Goal: Navigation & Orientation: Find specific page/section

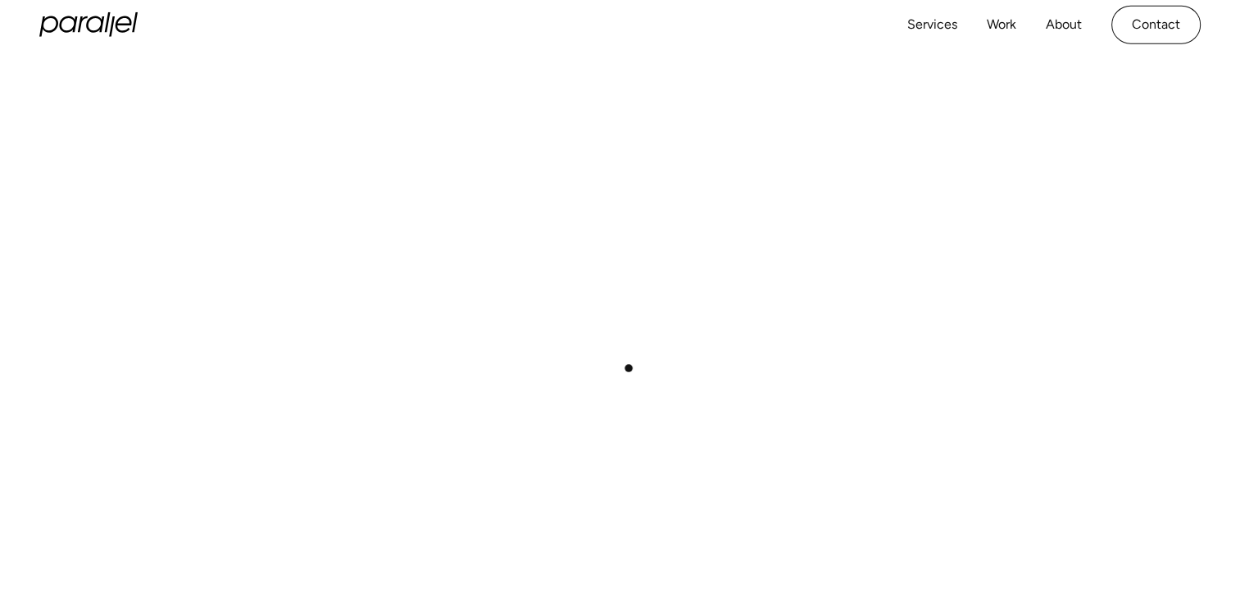
scroll to position [328, 0]
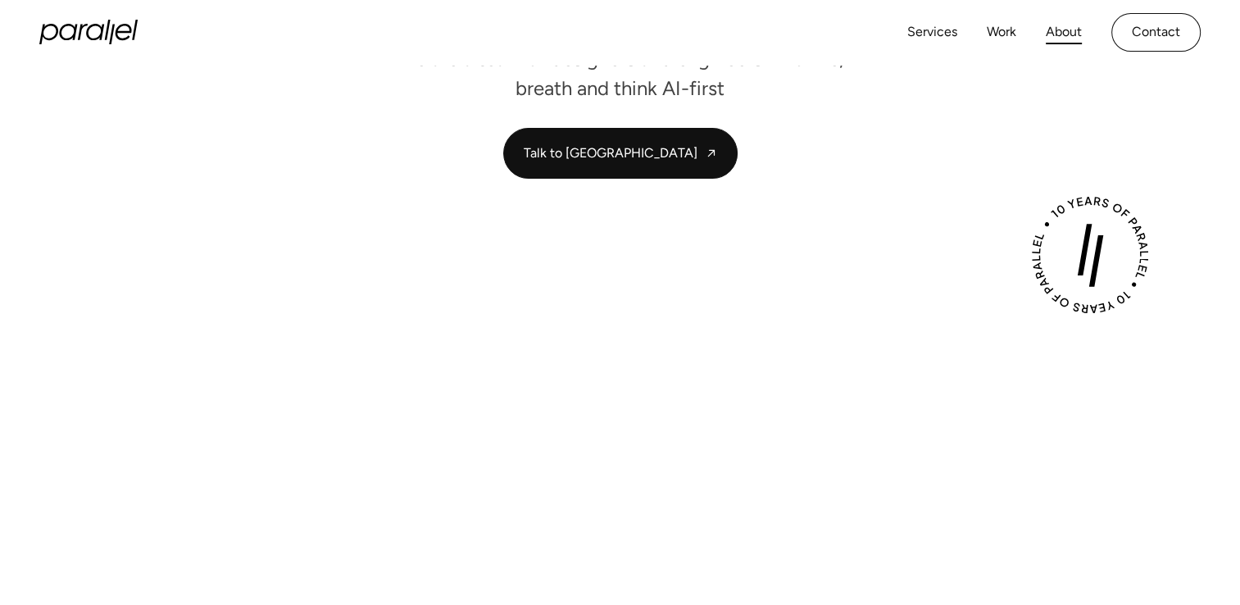
click at [1058, 38] on link "About" at bounding box center [1064, 32] width 36 height 24
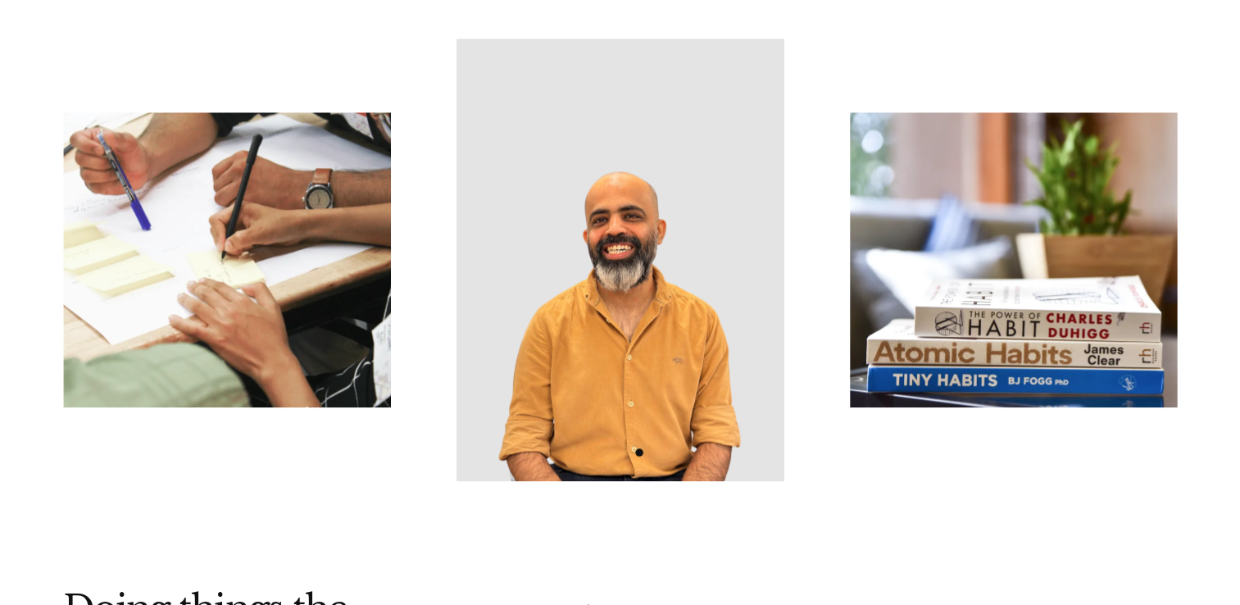
scroll to position [1640, 0]
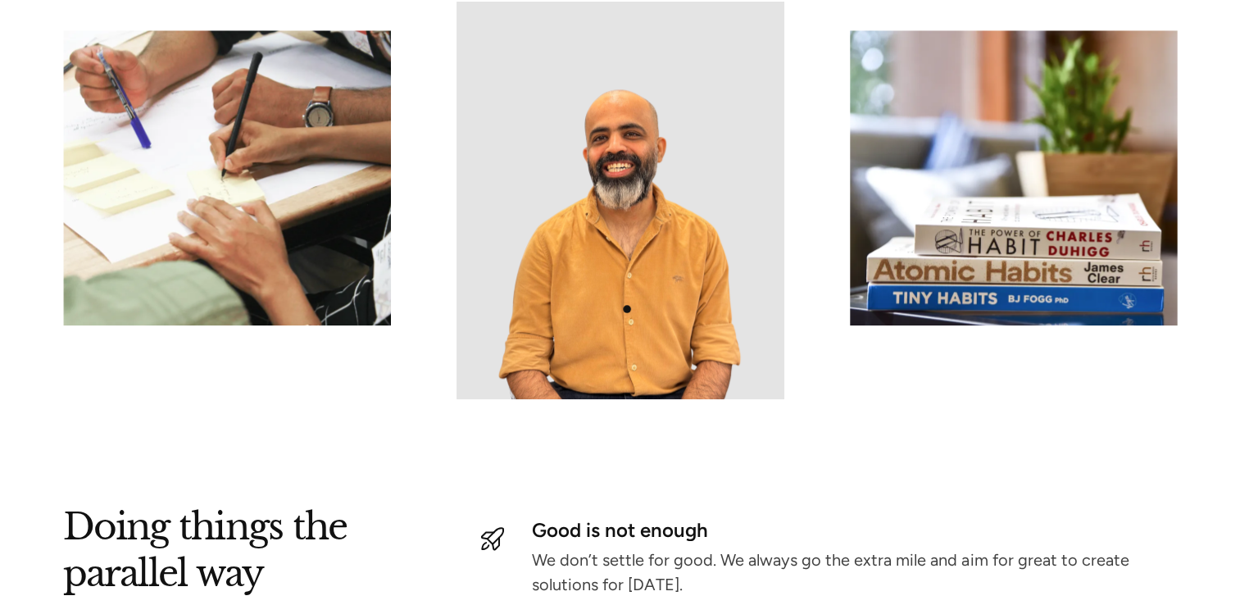
click at [627, 309] on img at bounding box center [621, 178] width 328 height 443
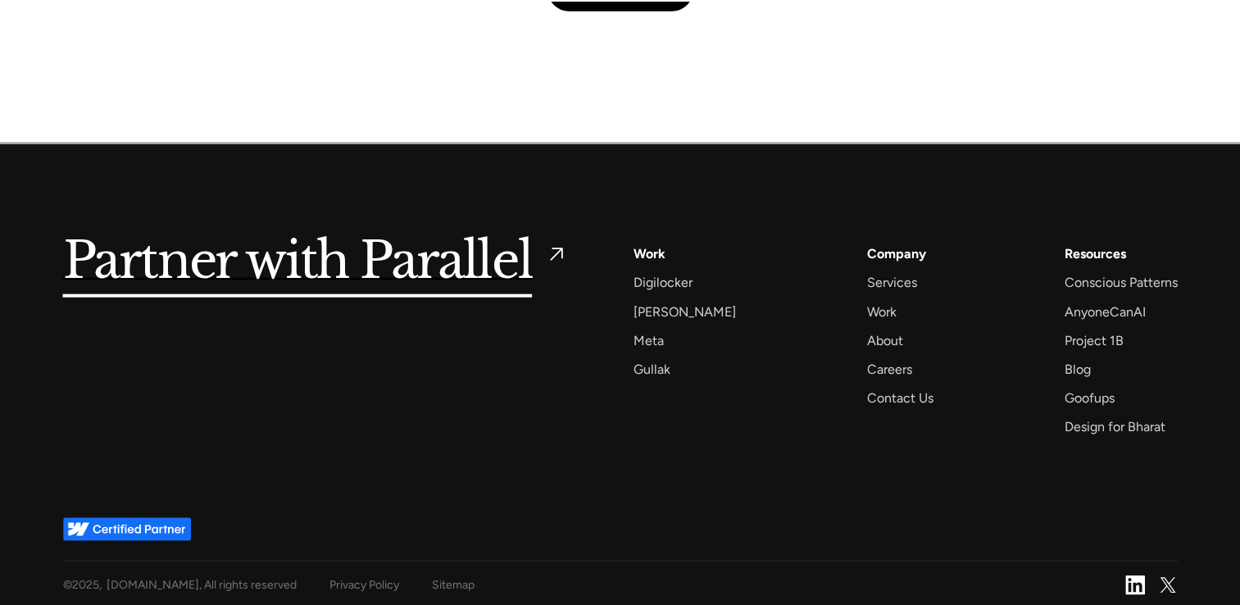
scroll to position [3983, 0]
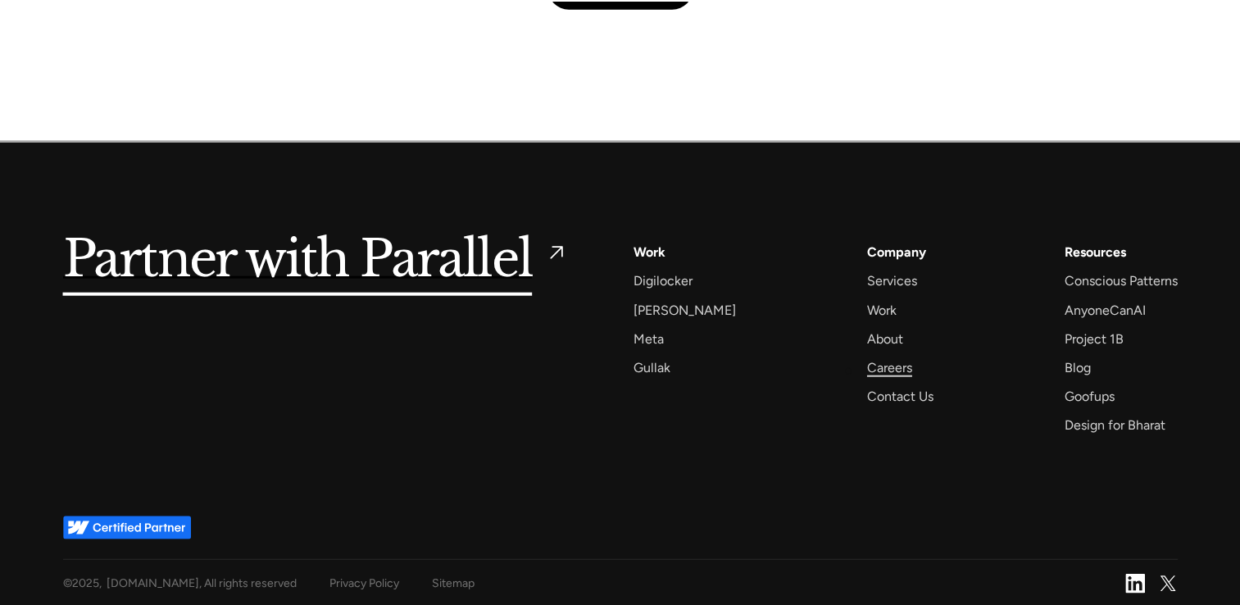
click at [867, 371] on div "Careers" at bounding box center [889, 368] width 45 height 22
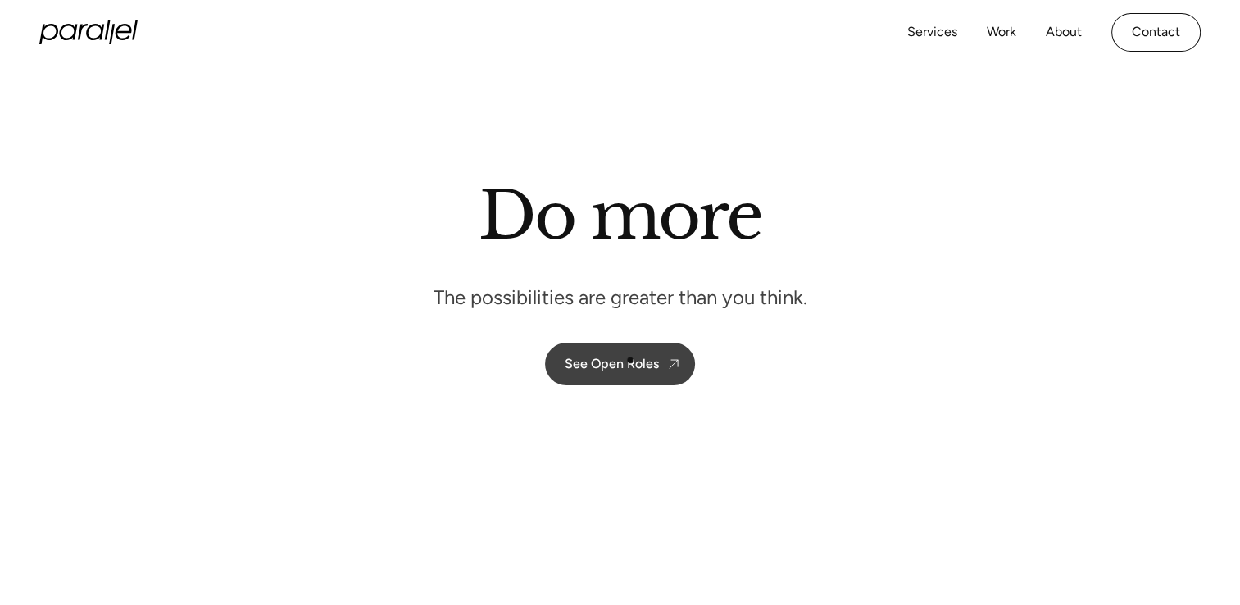
click at [630, 359] on div "See Open Roles" at bounding box center [612, 364] width 94 height 16
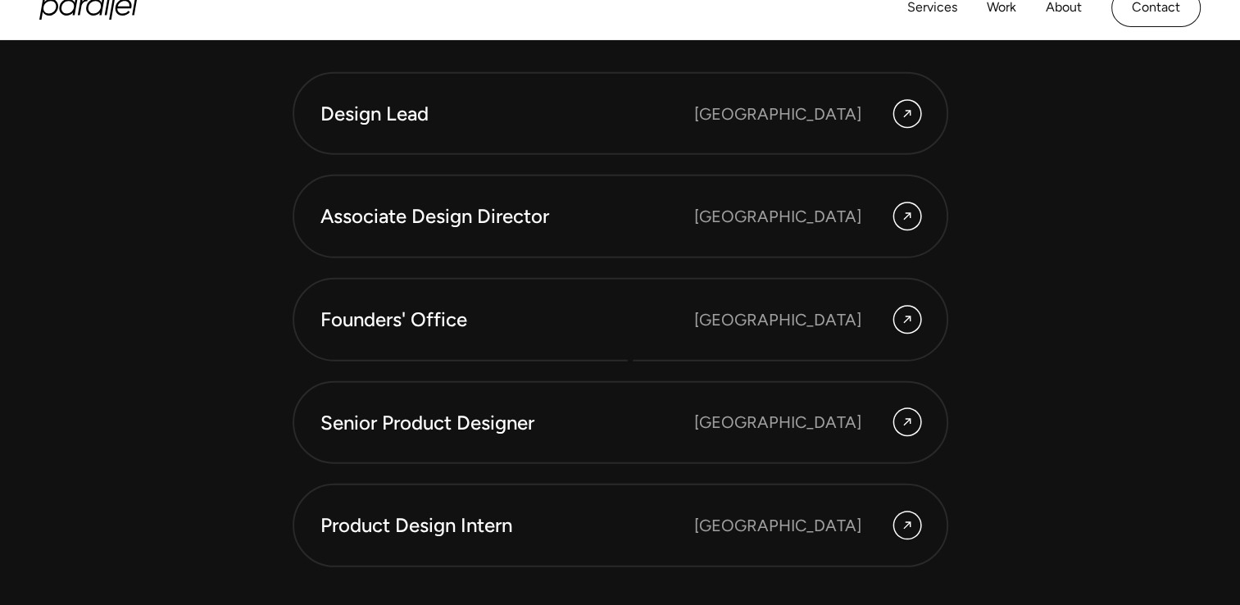
scroll to position [4391, 0]
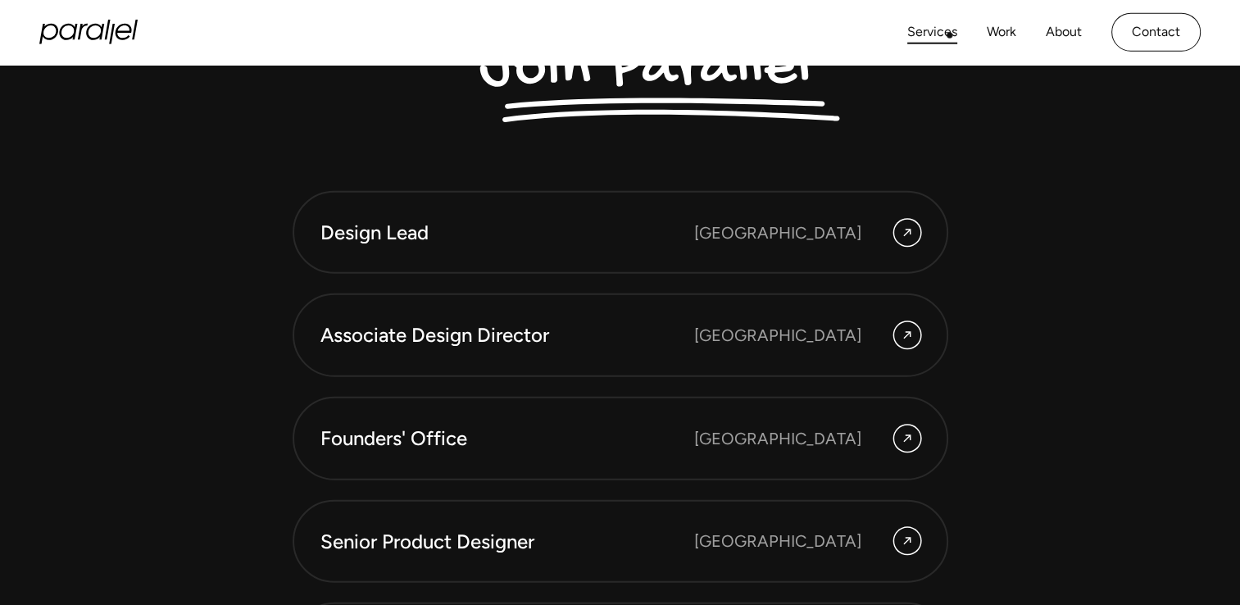
click at [949, 35] on link "Services" at bounding box center [933, 32] width 50 height 24
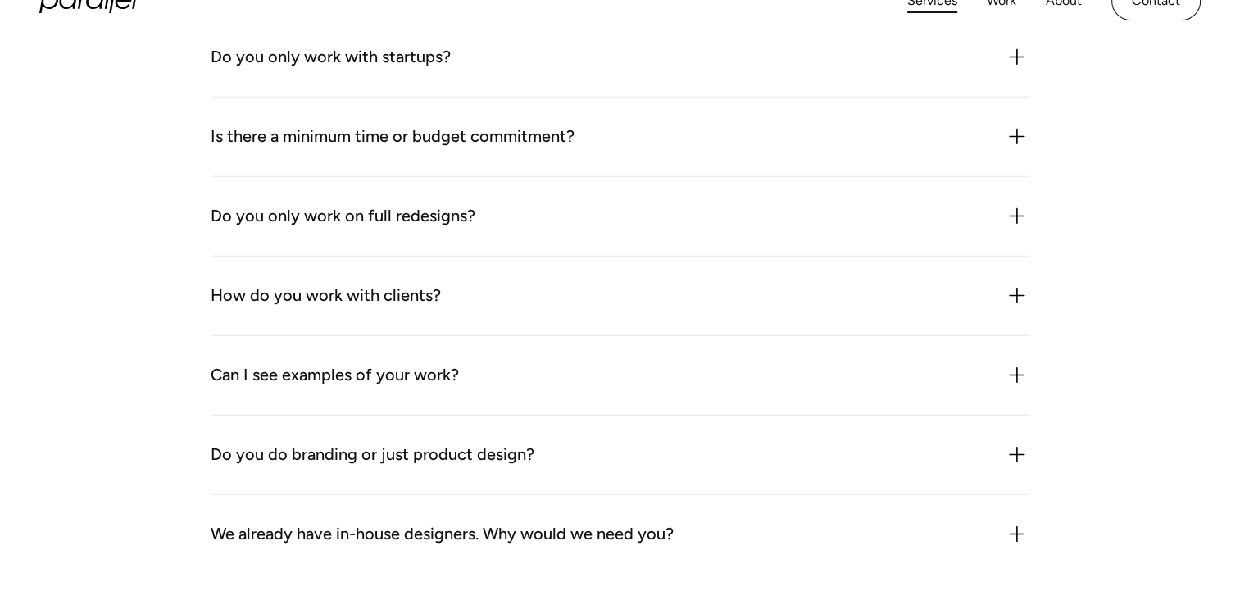
scroll to position [4506, 0]
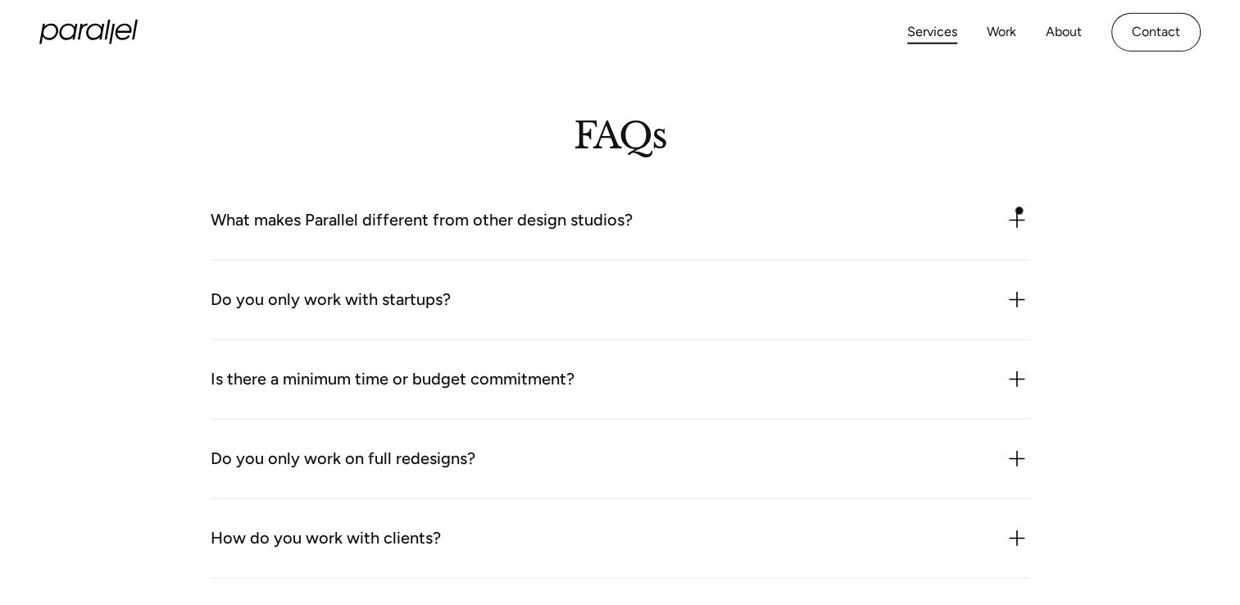
click at [1020, 209] on img at bounding box center [1017, 220] width 26 height 26
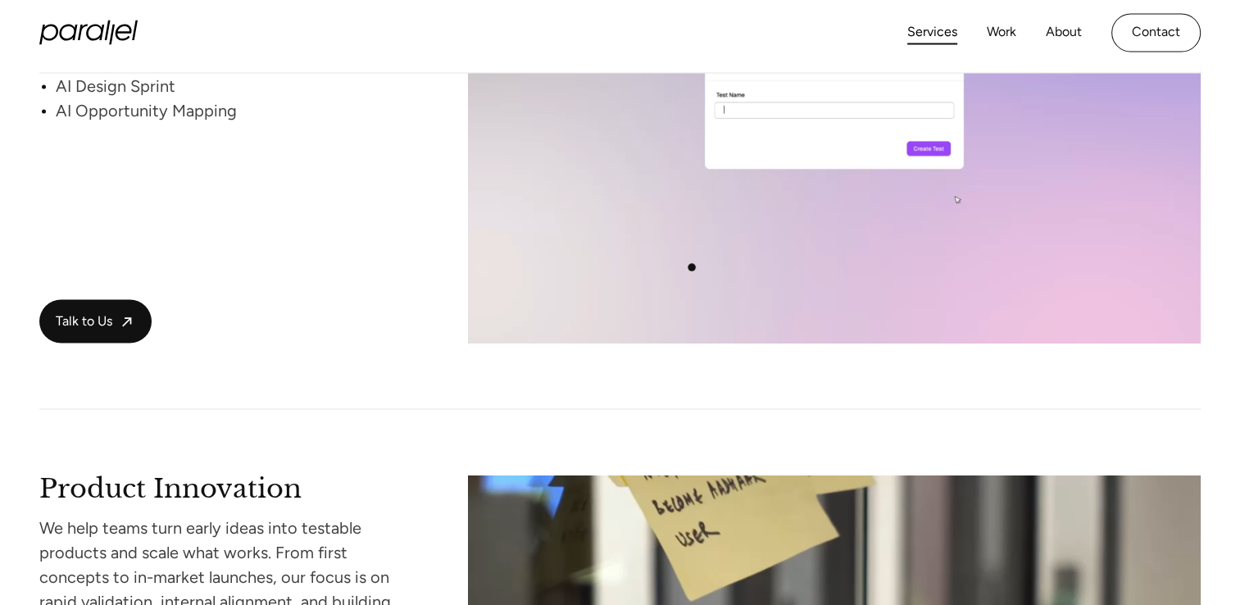
scroll to position [3030, 0]
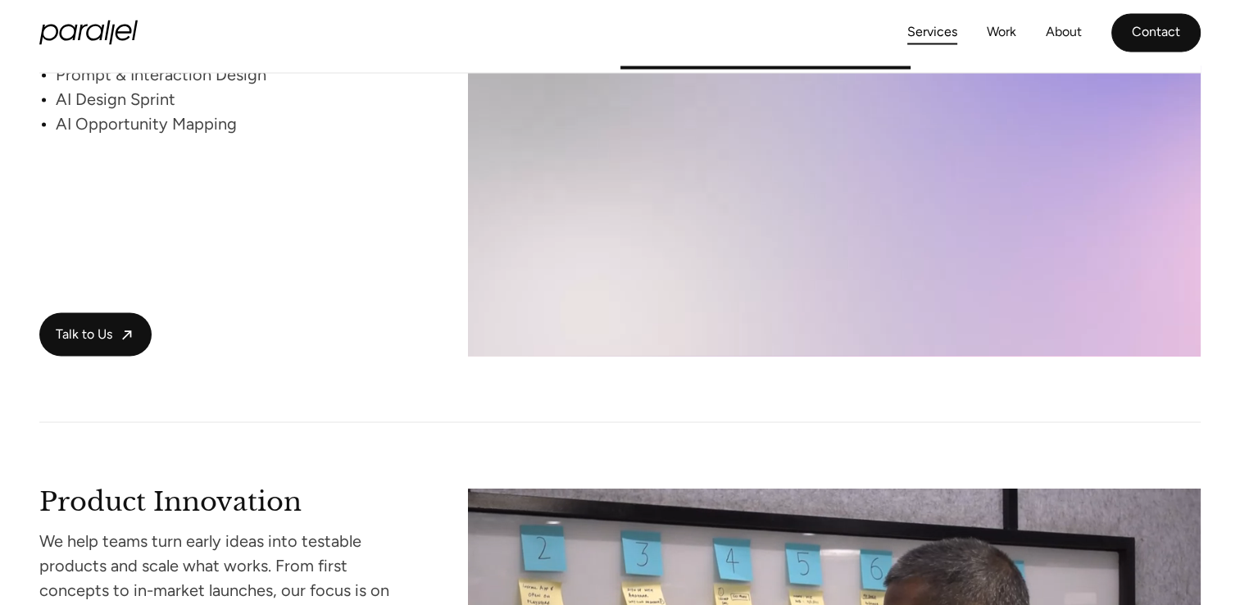
click at [1159, 38] on link "Contact" at bounding box center [1156, 32] width 89 height 39
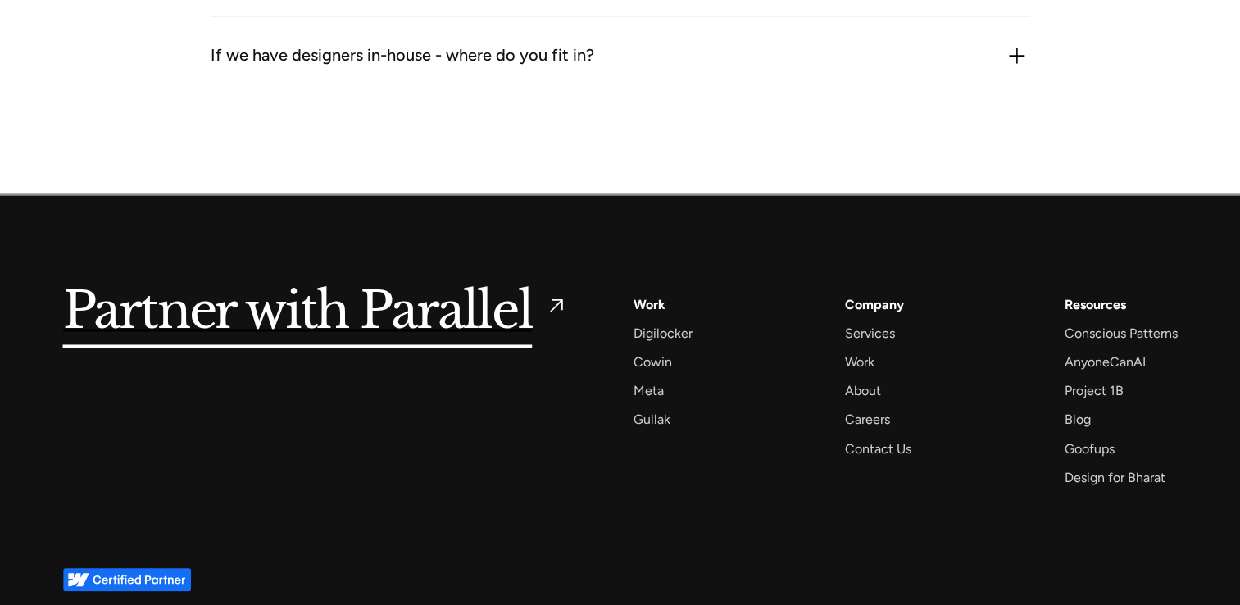
scroll to position [2649, 0]
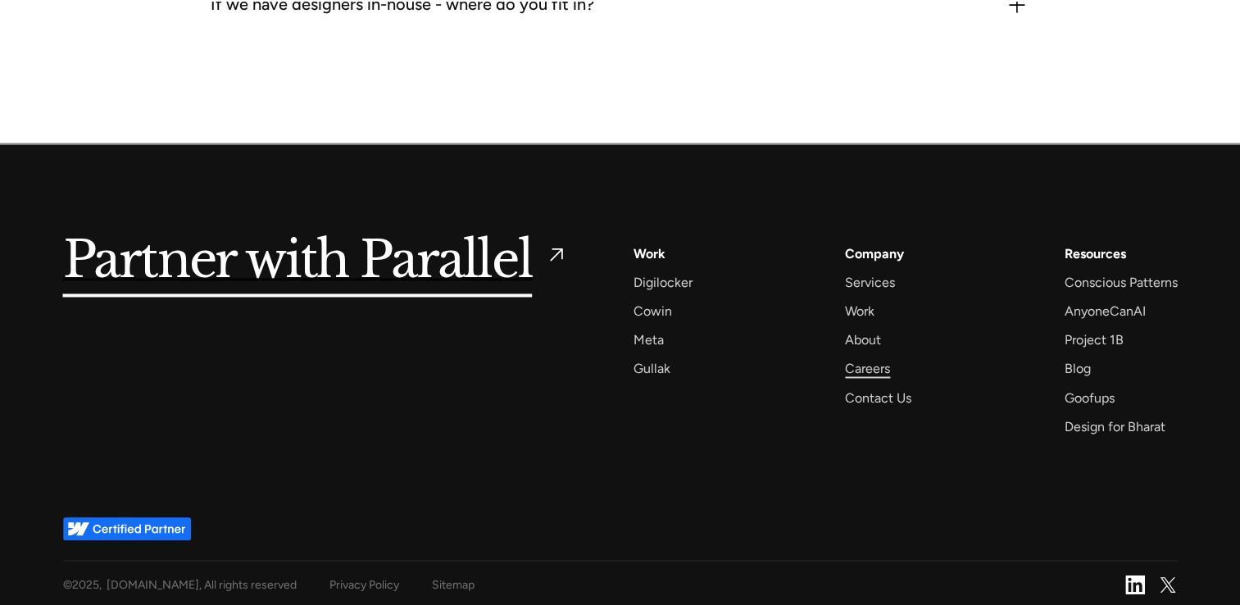
click at [862, 362] on div "Careers" at bounding box center [867, 368] width 45 height 22
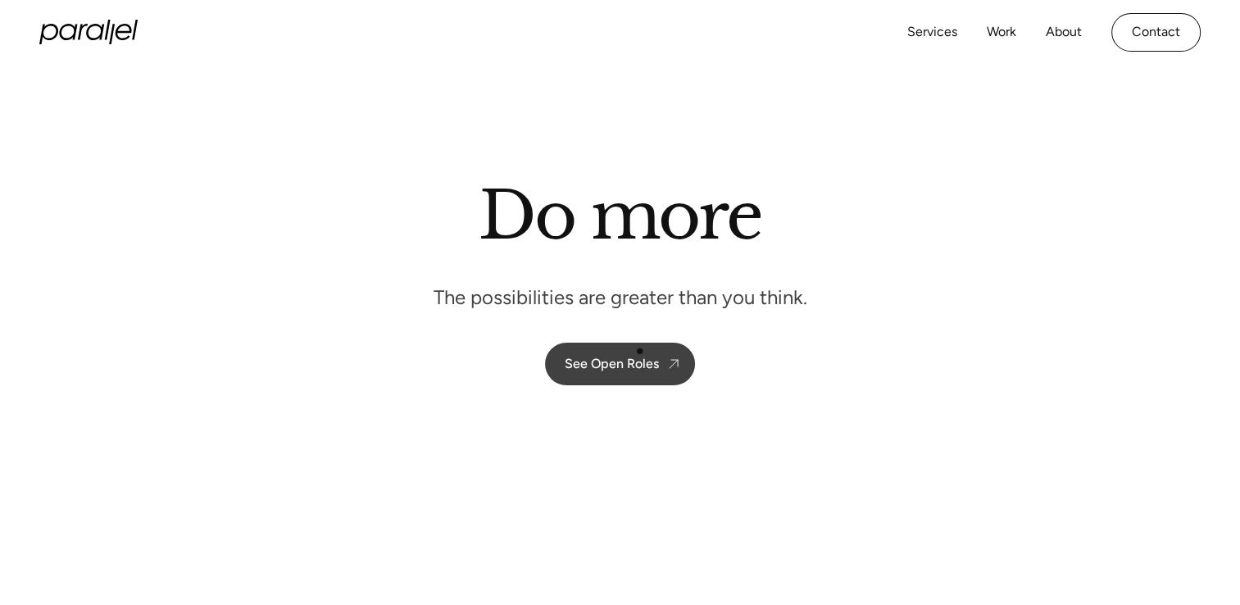
click at [638, 351] on link "See Open Roles" at bounding box center [620, 364] width 150 height 43
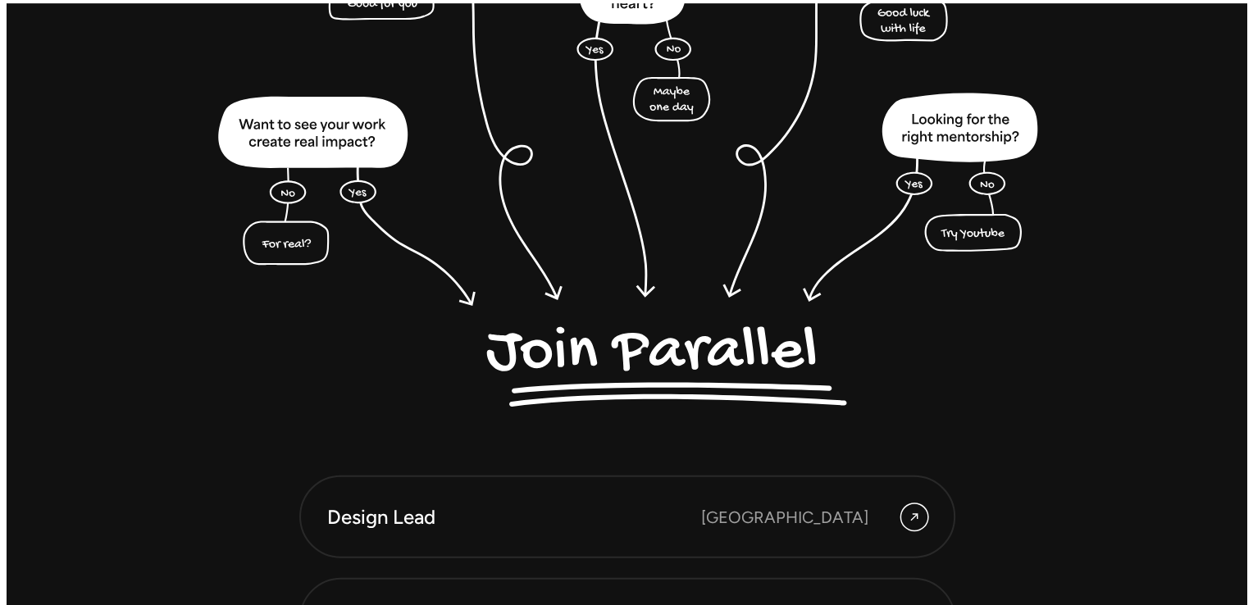
scroll to position [4391, 0]
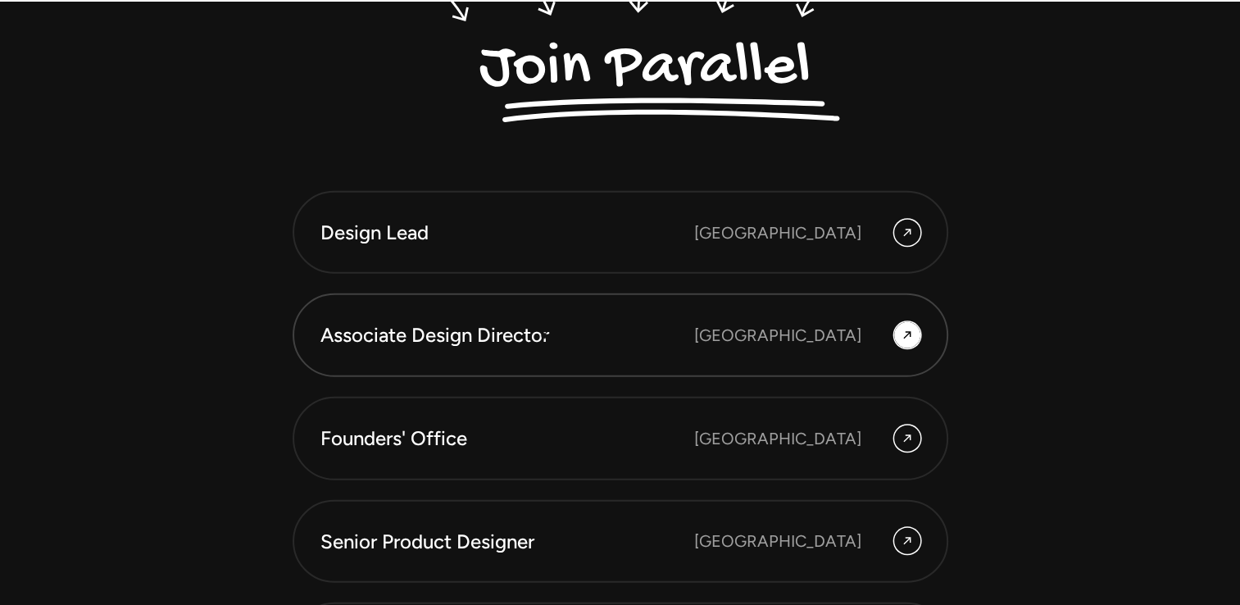
click at [545, 335] on div "Associate Design Director" at bounding box center [508, 335] width 374 height 28
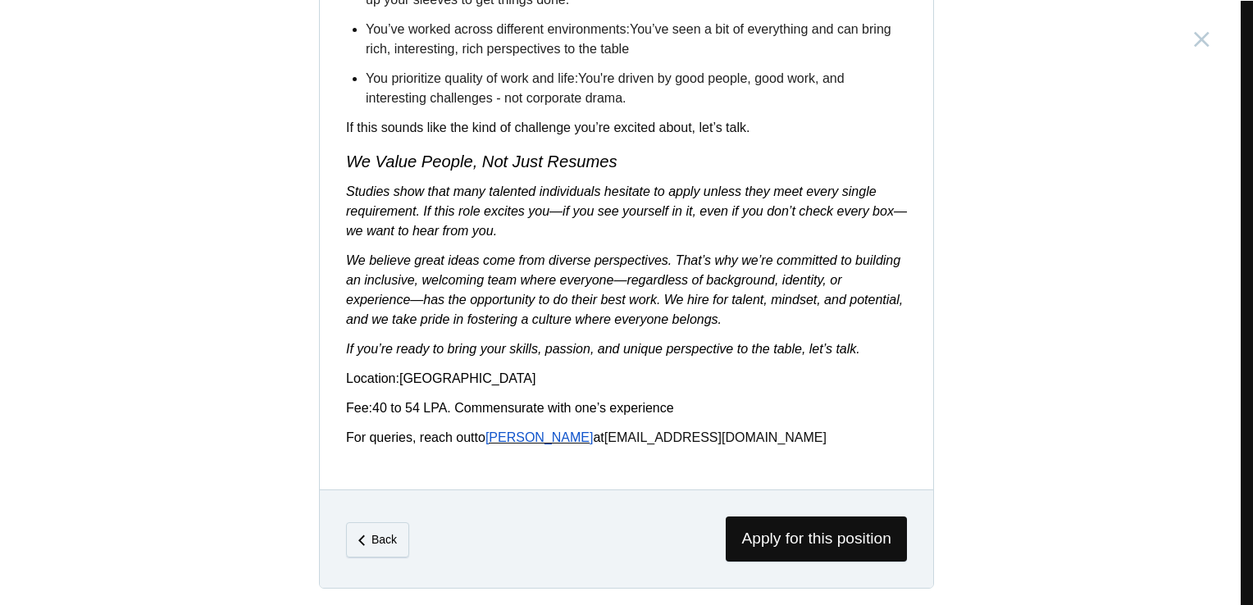
scroll to position [2773, 0]
